Goal: Navigation & Orientation: Find specific page/section

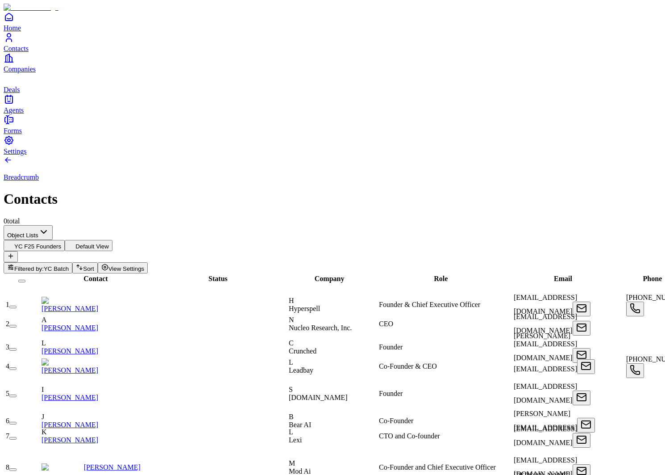
click at [24, 73] on link "Companies" at bounding box center [333, 63] width 658 height 20
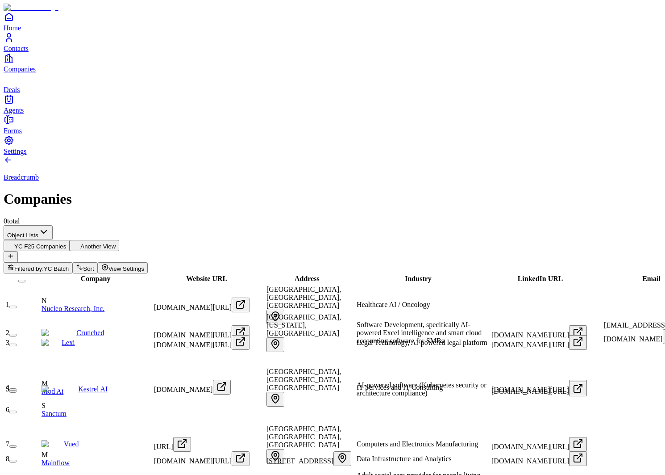
click at [21, 52] on link "Contacts" at bounding box center [333, 42] width 658 height 20
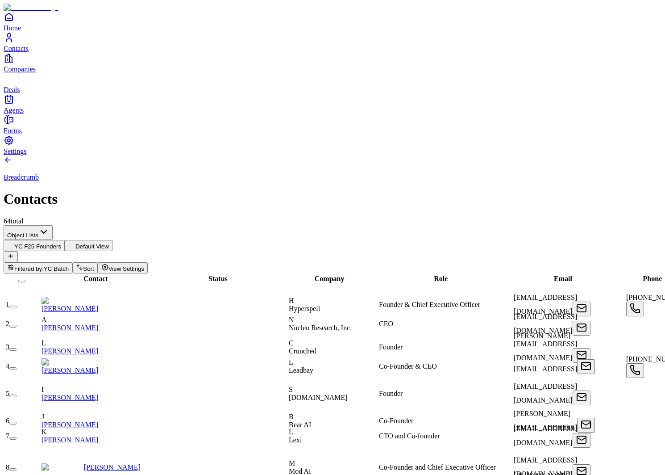
click at [20, 93] on span "Deals" at bounding box center [12, 90] width 16 height 8
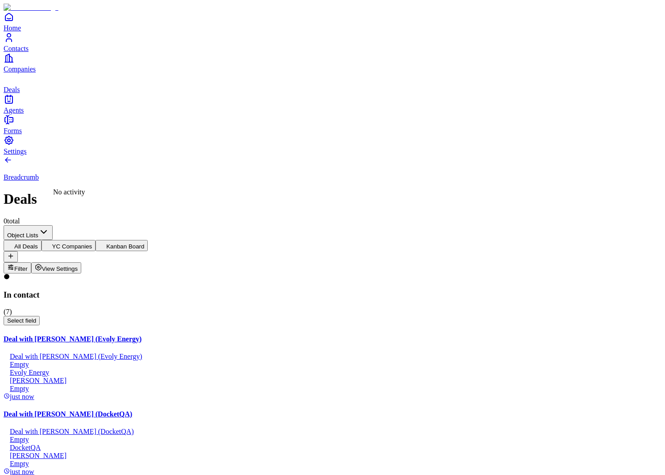
click at [18, 52] on link "Contacts" at bounding box center [333, 42] width 658 height 20
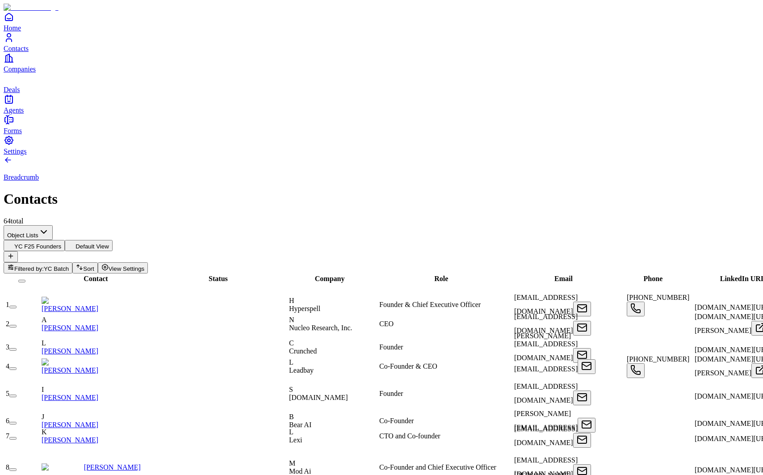
click at [44, 265] on span "Filtered by:" at bounding box center [28, 268] width 29 height 7
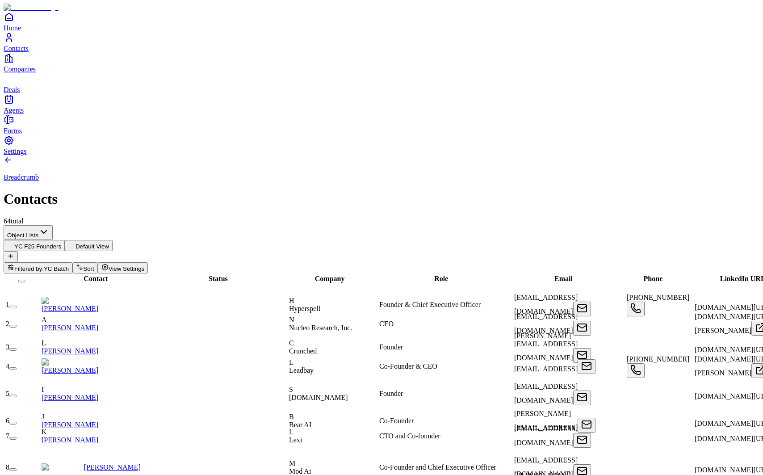
click at [554, 275] on span "Email" at bounding box center [563, 279] width 18 height 8
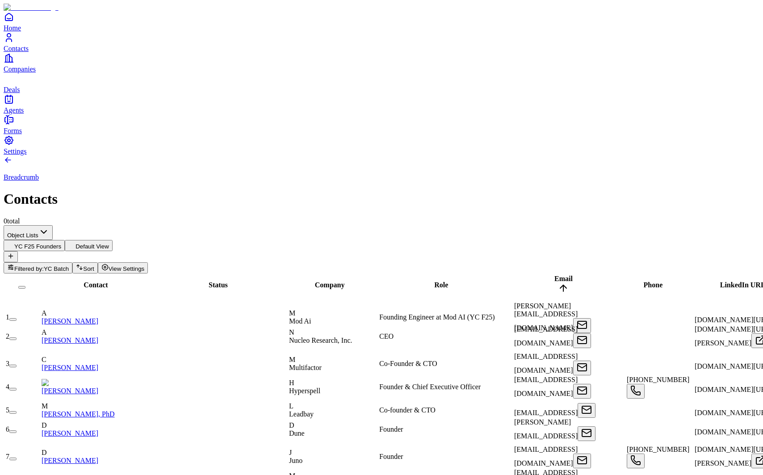
click at [554, 275] on span "Email" at bounding box center [563, 279] width 18 height 8
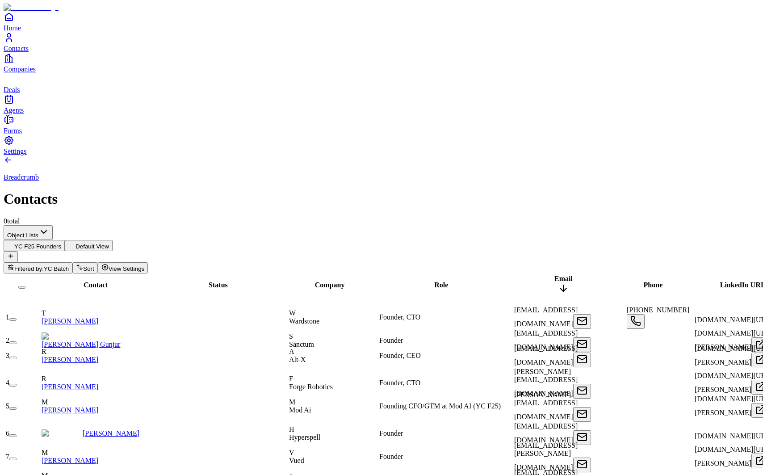
click at [554, 275] on span "Email" at bounding box center [563, 279] width 18 height 8
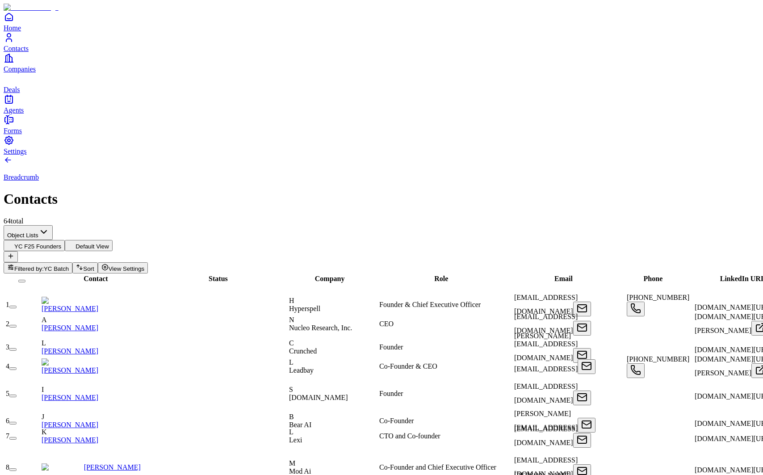
click at [328, 275] on div "Company" at bounding box center [330, 279] width 88 height 8
click at [328, 275] on span "Company" at bounding box center [330, 279] width 30 height 8
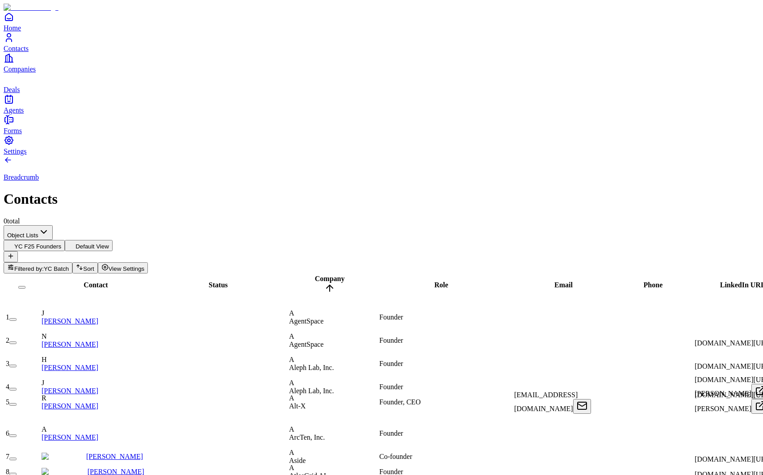
click at [328, 275] on span "Company" at bounding box center [330, 279] width 30 height 8
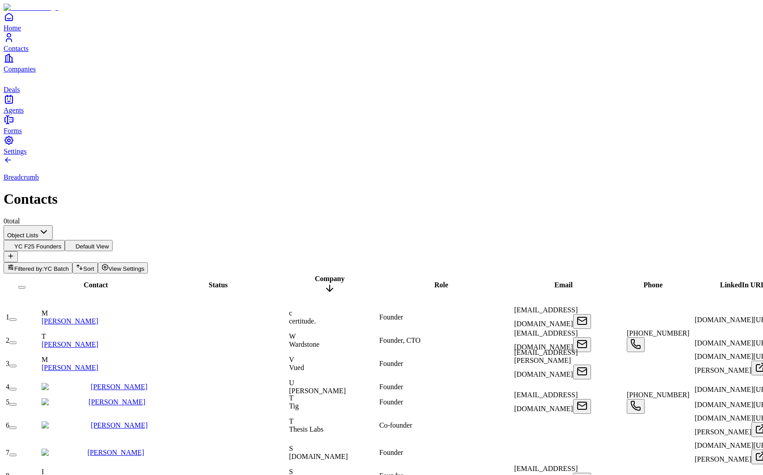
click at [328, 275] on span "Company" at bounding box center [330, 279] width 30 height 8
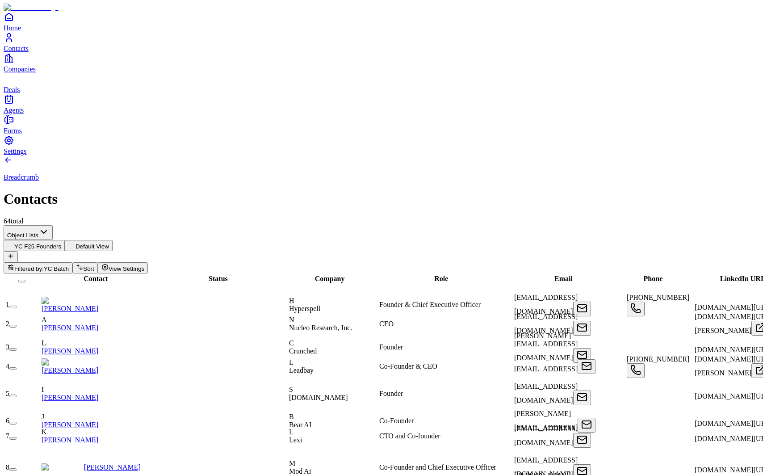
click at [328, 275] on span "Company" at bounding box center [330, 279] width 30 height 8
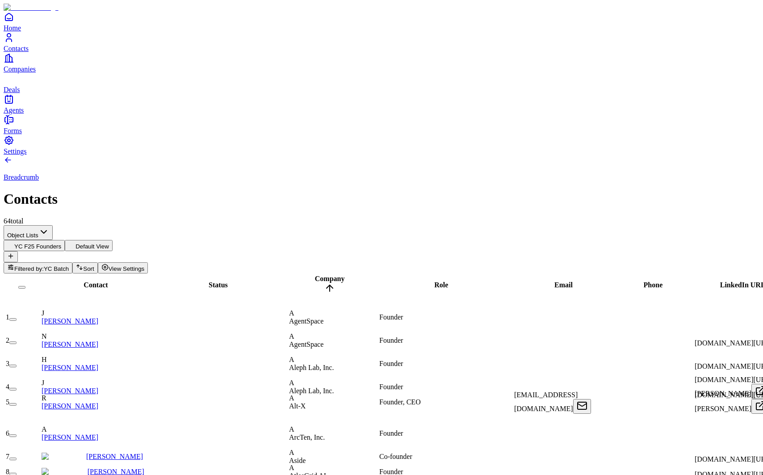
click at [328, 275] on span "Company" at bounding box center [330, 279] width 30 height 8
